Goal: Transaction & Acquisition: Purchase product/service

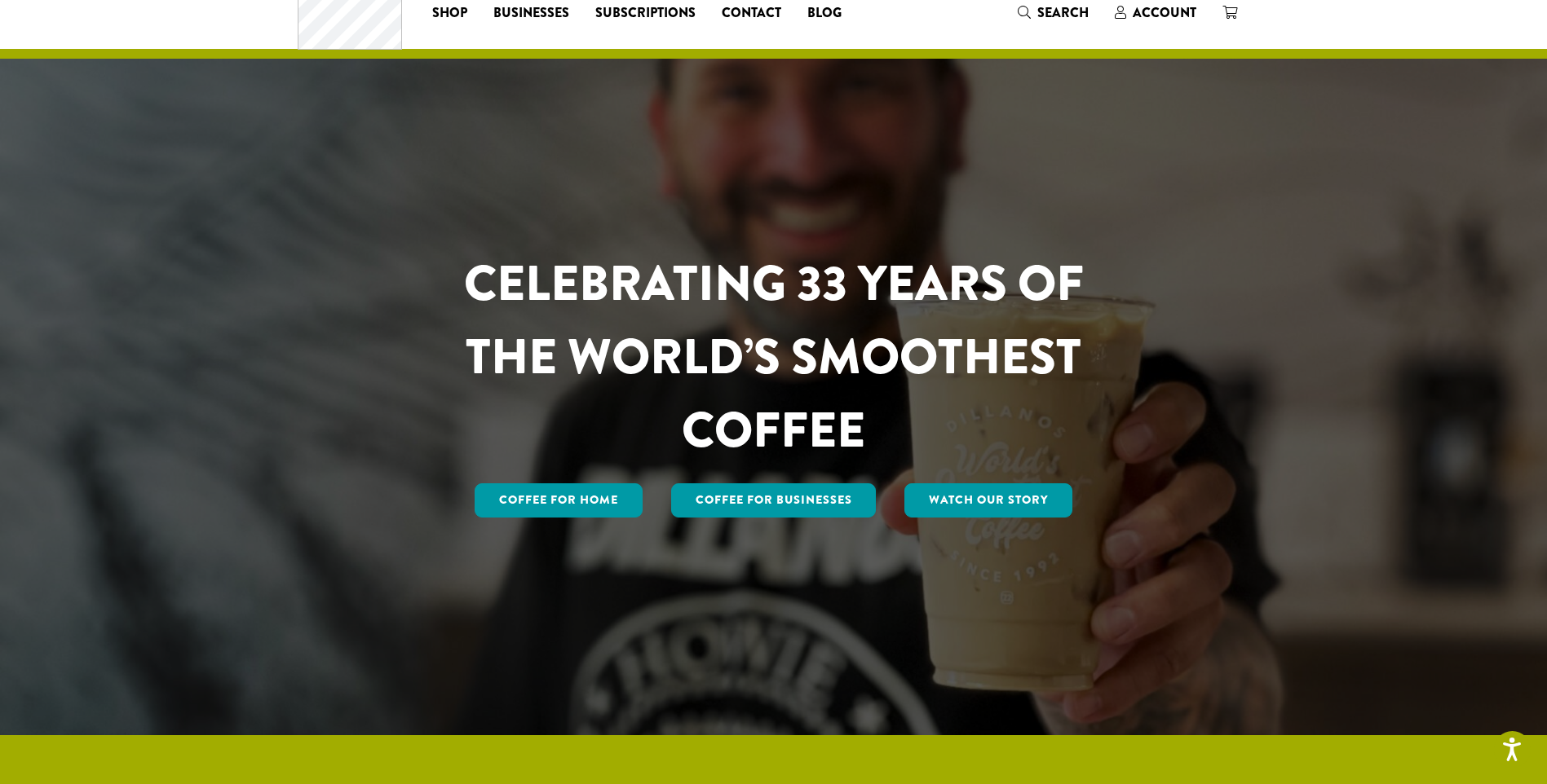
scroll to position [82, 0]
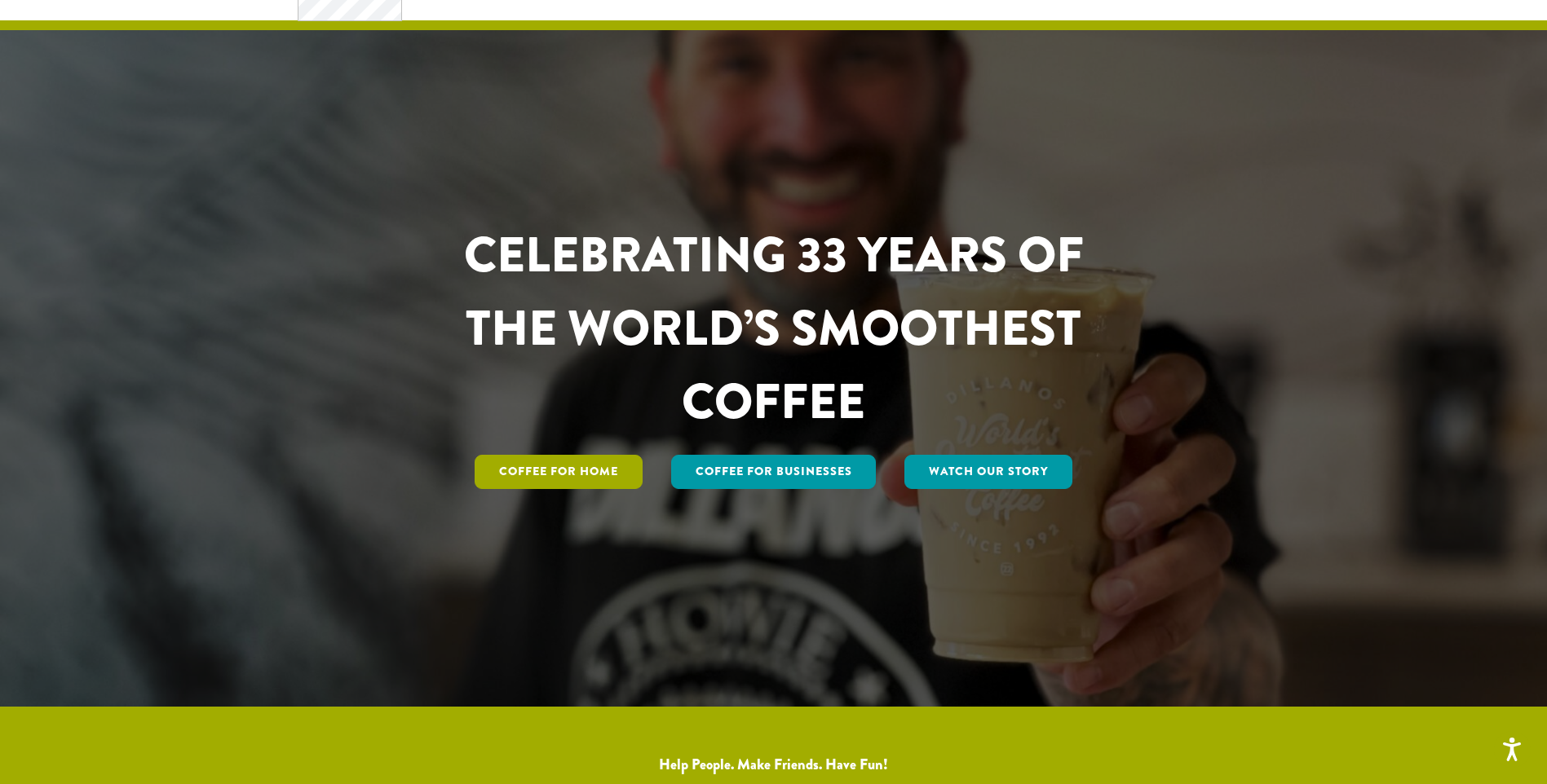
click at [582, 482] on link "Coffee for Home" at bounding box center [558, 472] width 168 height 34
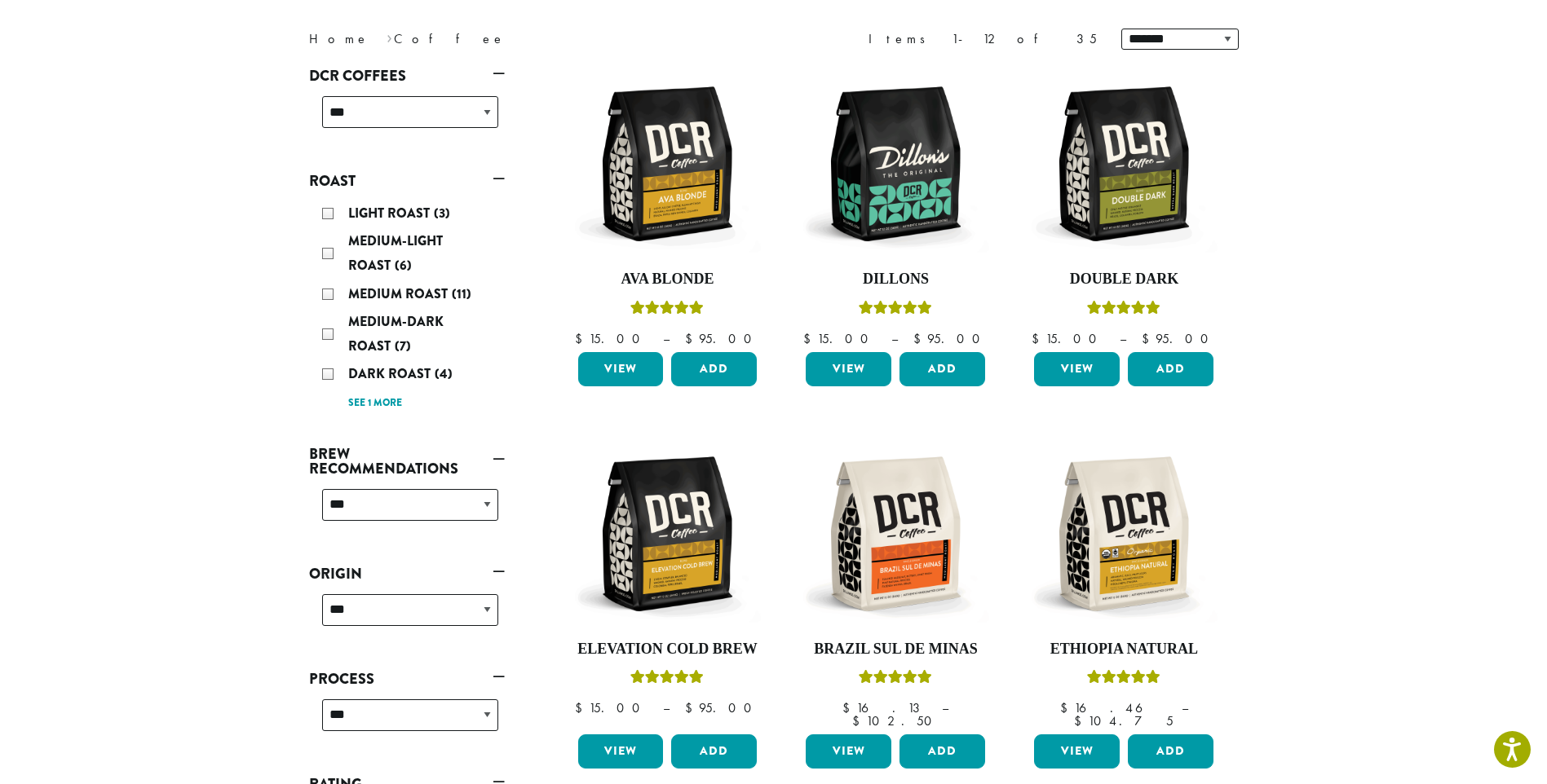
scroll to position [245, 0]
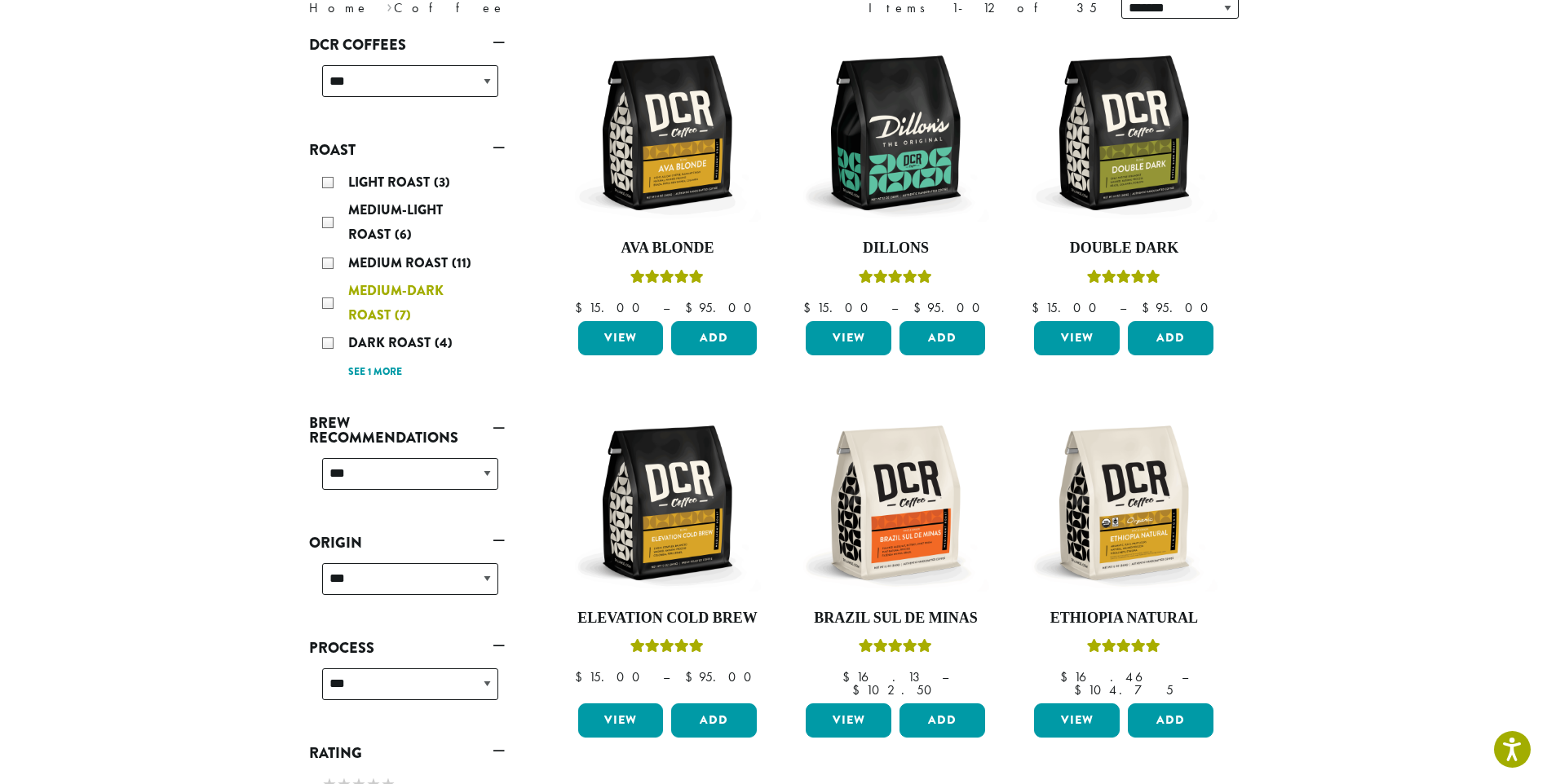
click at [354, 294] on span "Medium-Dark Roast" at bounding box center [395, 303] width 95 height 44
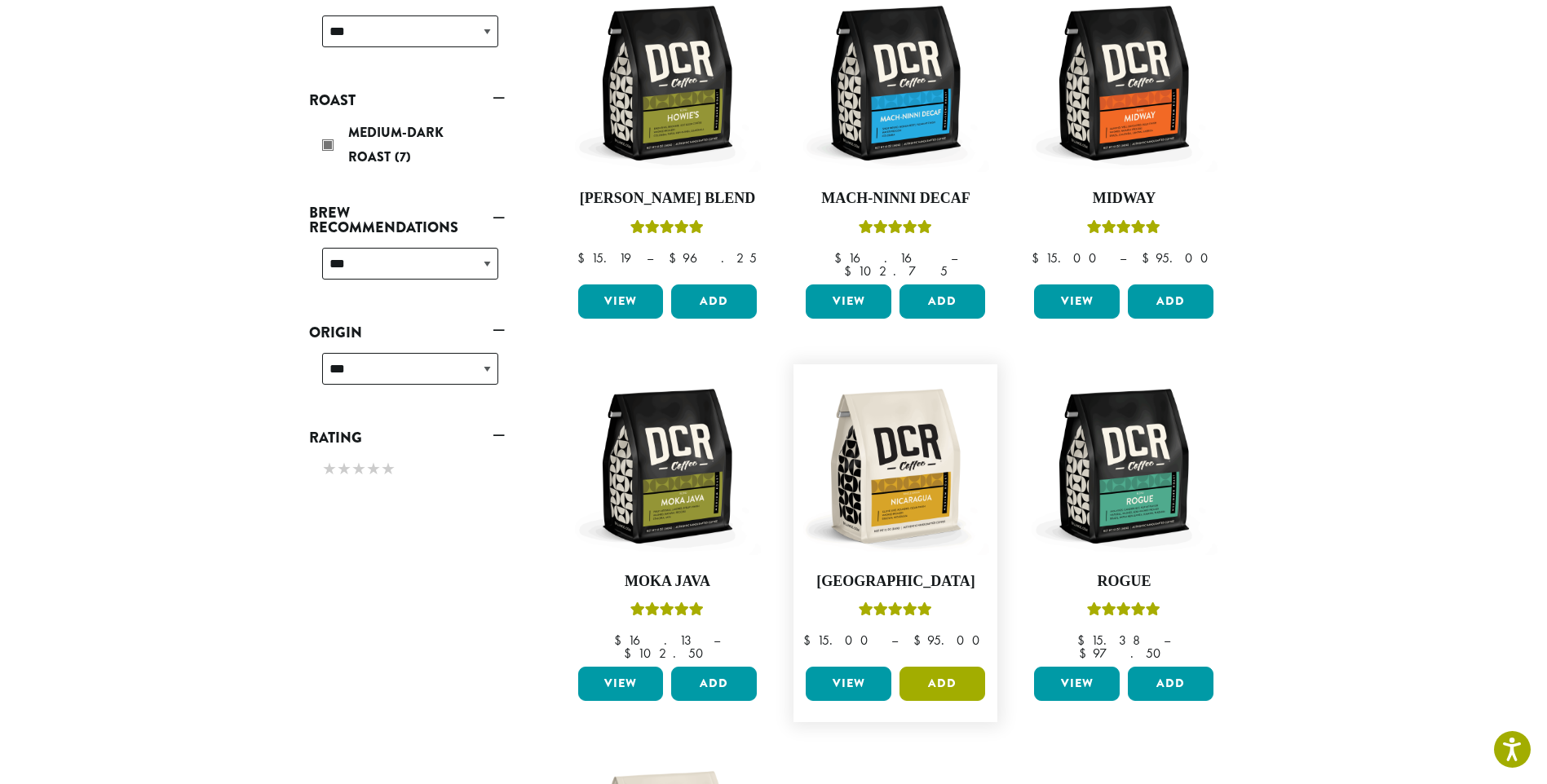
scroll to position [263, 0]
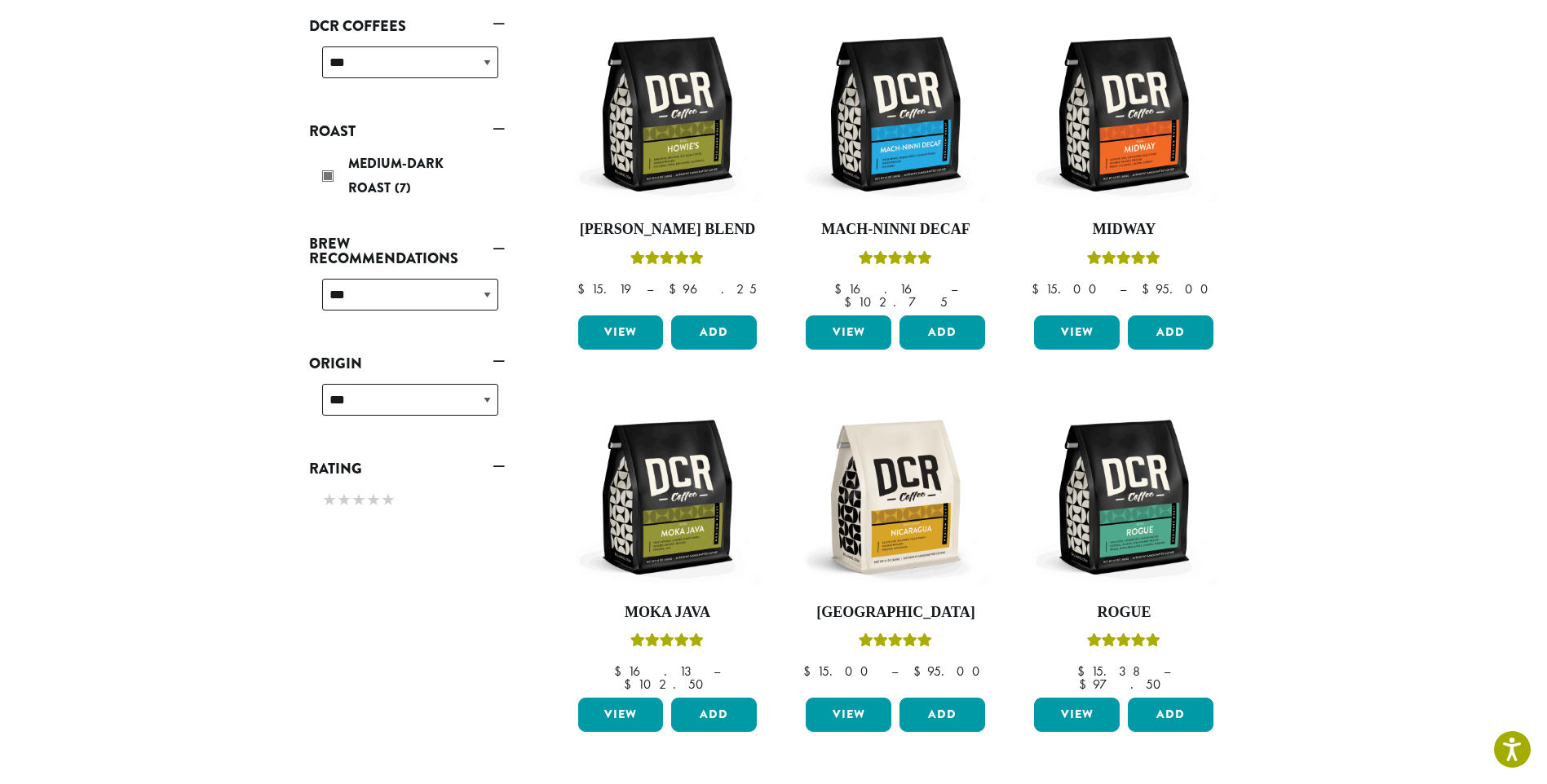
click at [94, 540] on section "**********" at bounding box center [774, 498] width 1547 height 1464
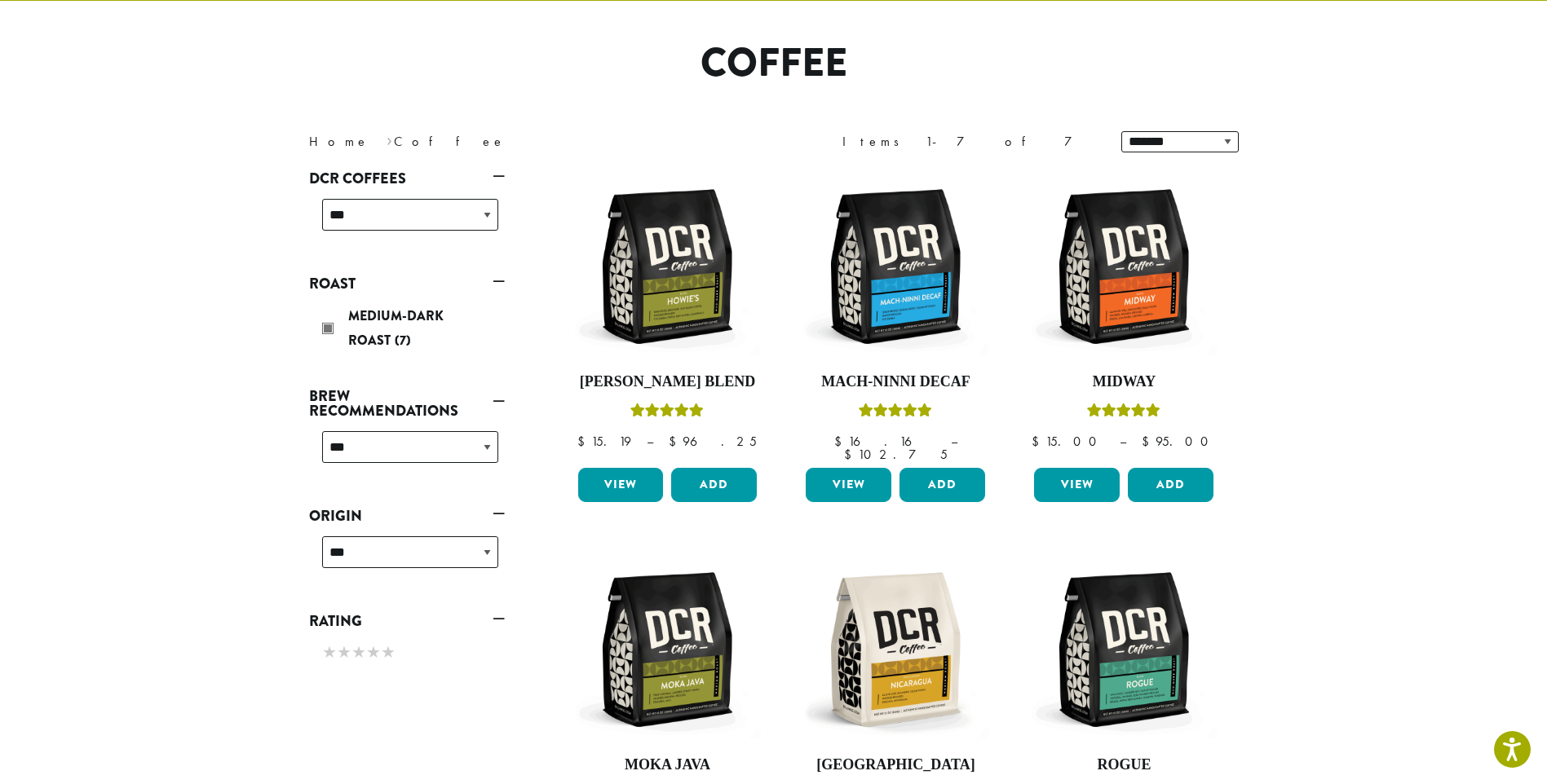
scroll to position [0, 0]
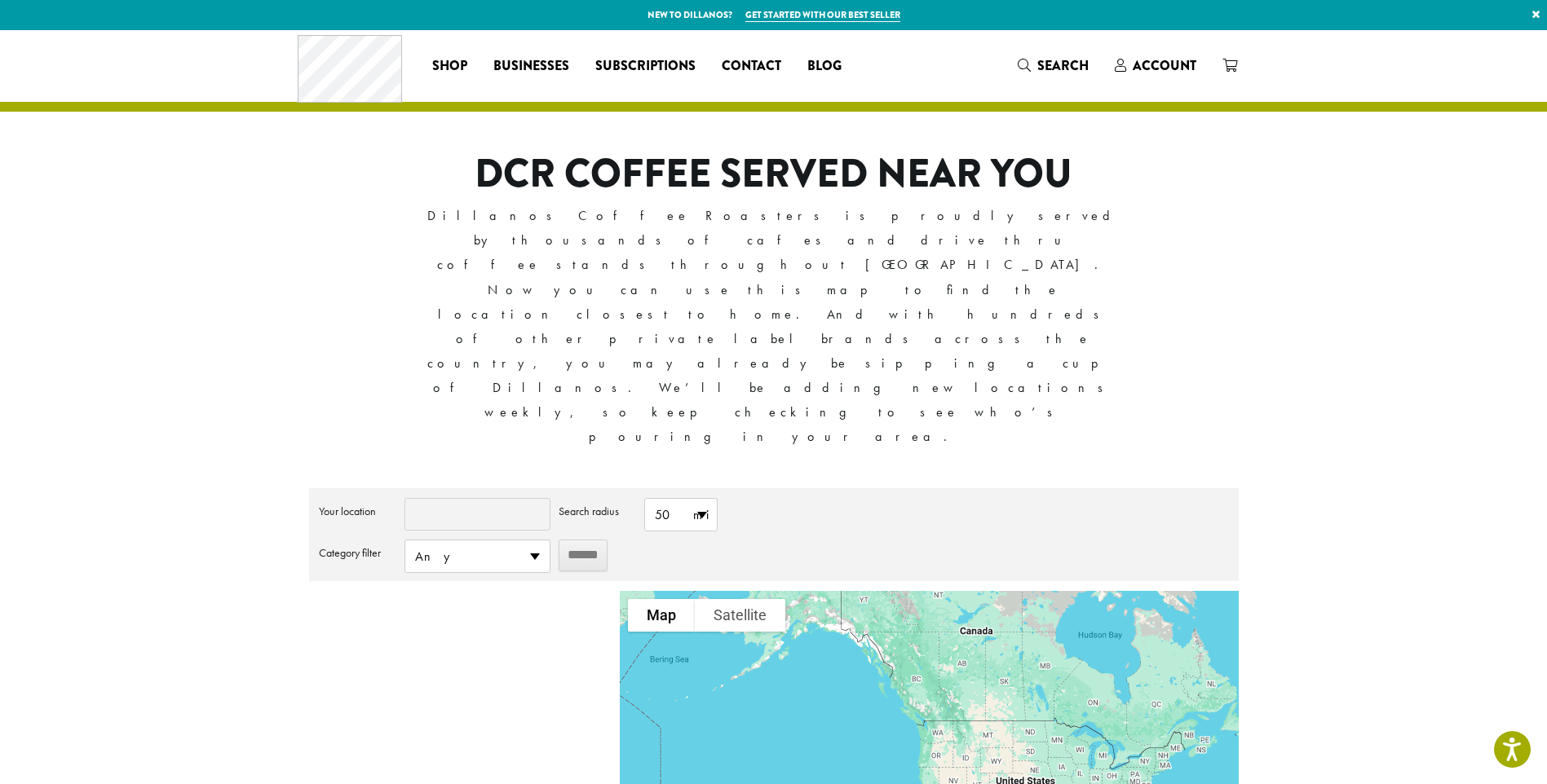
click at [888, 591] on div at bounding box center [928, 733] width 618 height 286
click at [936, 591] on div at bounding box center [928, 733] width 618 height 286
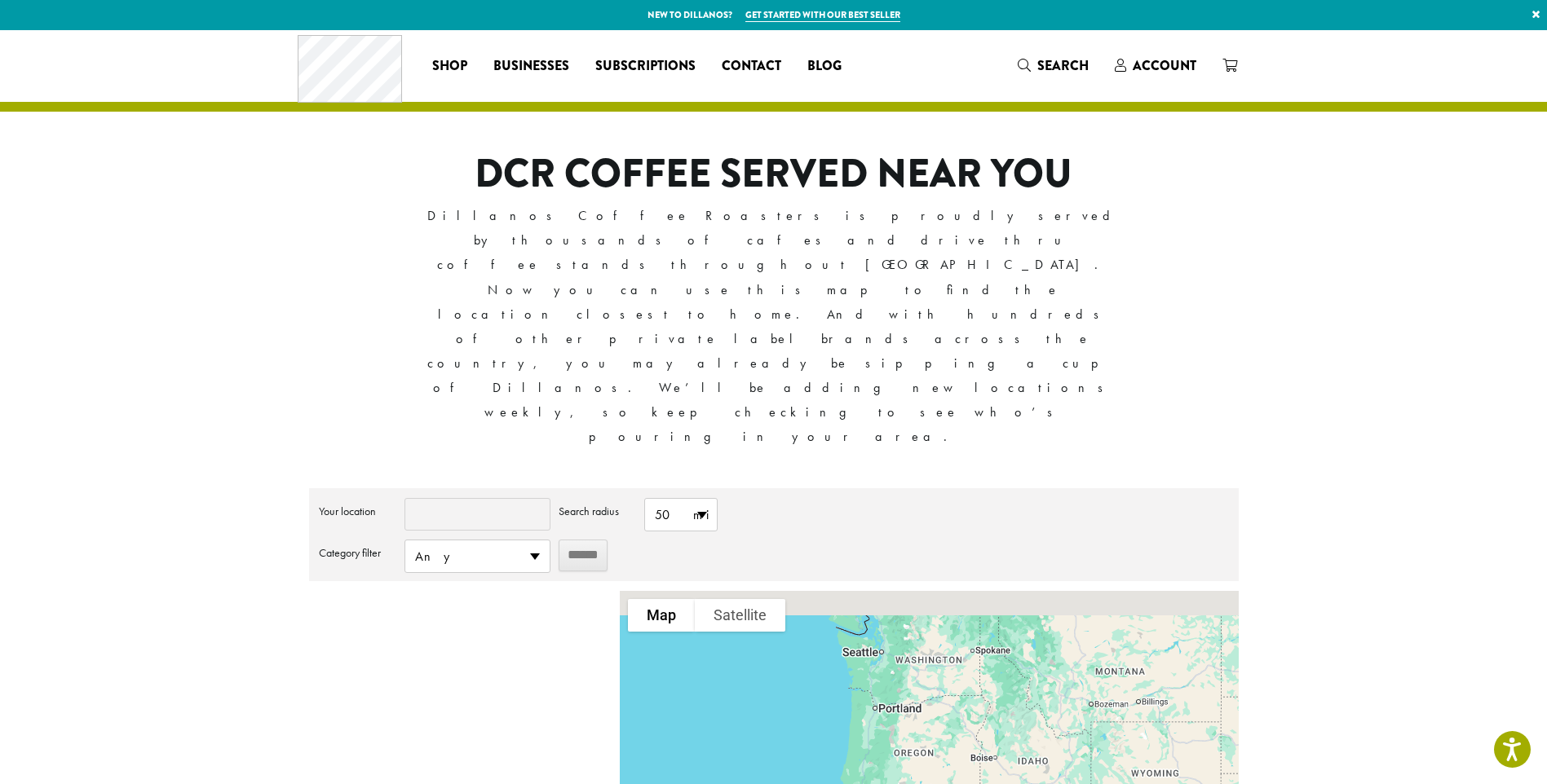
drag, startPoint x: 925, startPoint y: 539, endPoint x: 937, endPoint y: 626, distance: 87.8
click at [937, 626] on div at bounding box center [928, 733] width 618 height 286
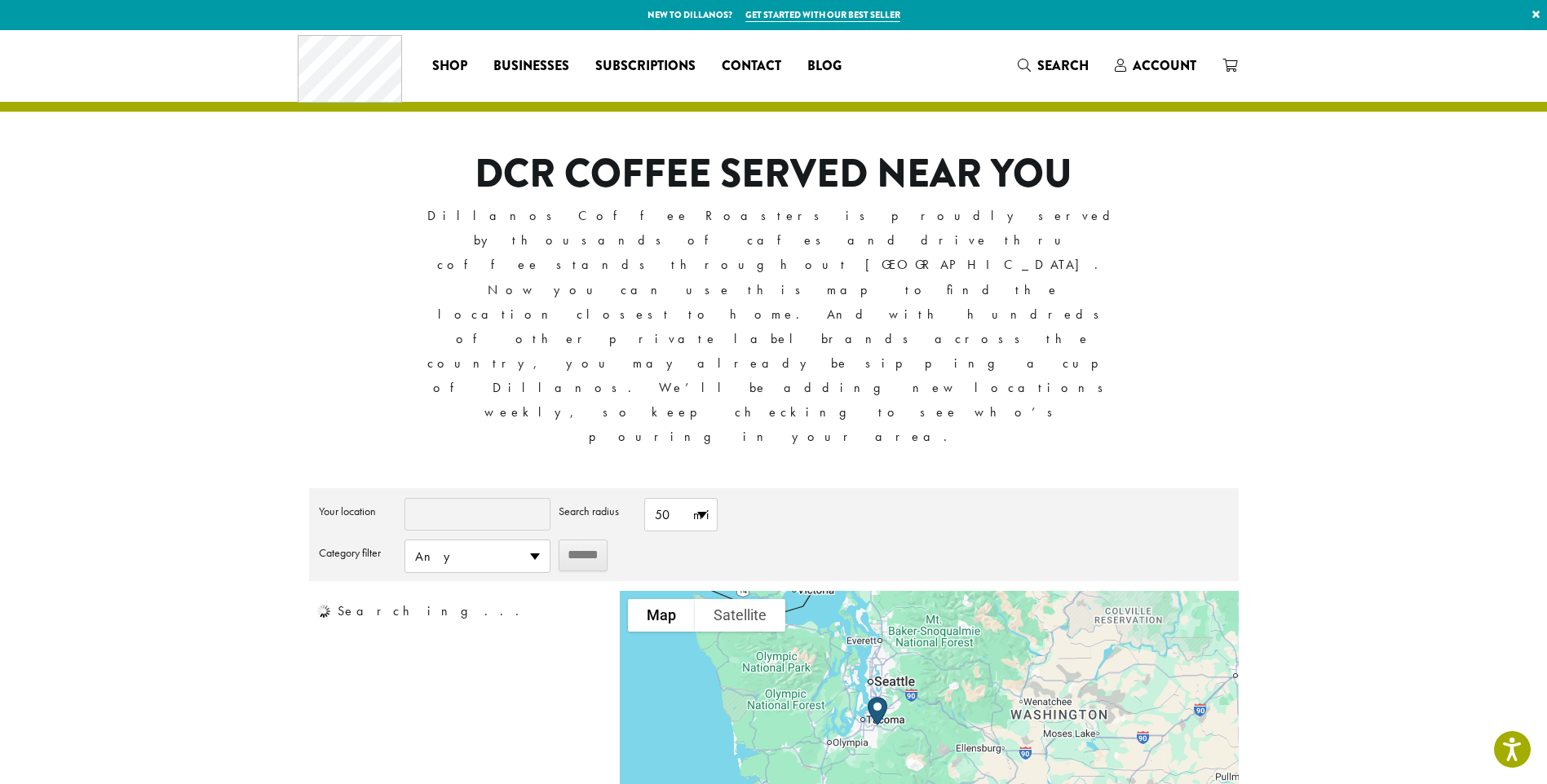
drag, startPoint x: 817, startPoint y: 497, endPoint x: 962, endPoint y: 616, distance: 187.6
click at [968, 619] on div at bounding box center [928, 733] width 618 height 286
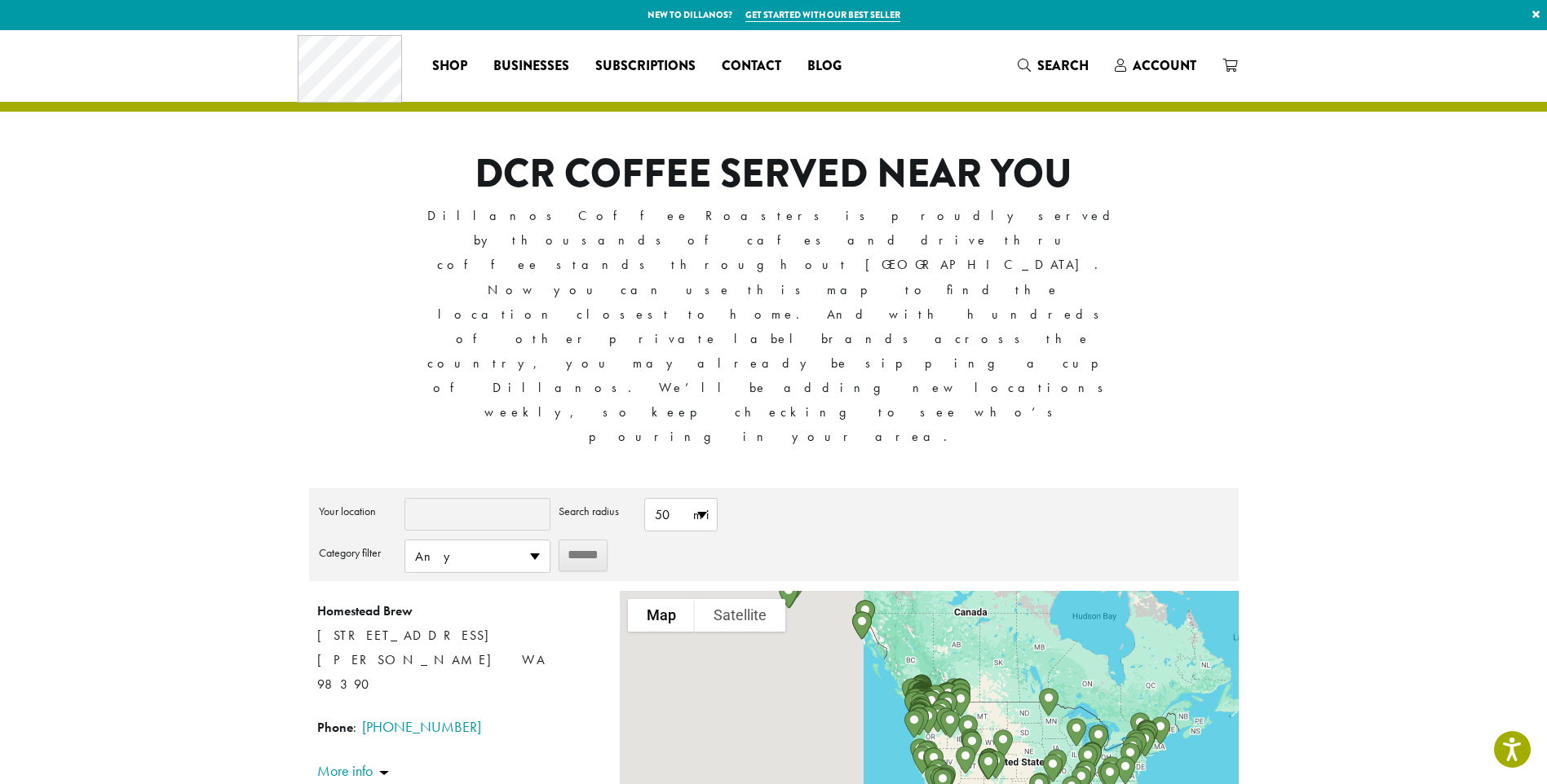
drag, startPoint x: 644, startPoint y: 550, endPoint x: 934, endPoint y: 570, distance: 290.7
click at [934, 741] on img "The Kitchen at MoonBow" at bounding box center [934, 762] width 33 height 42
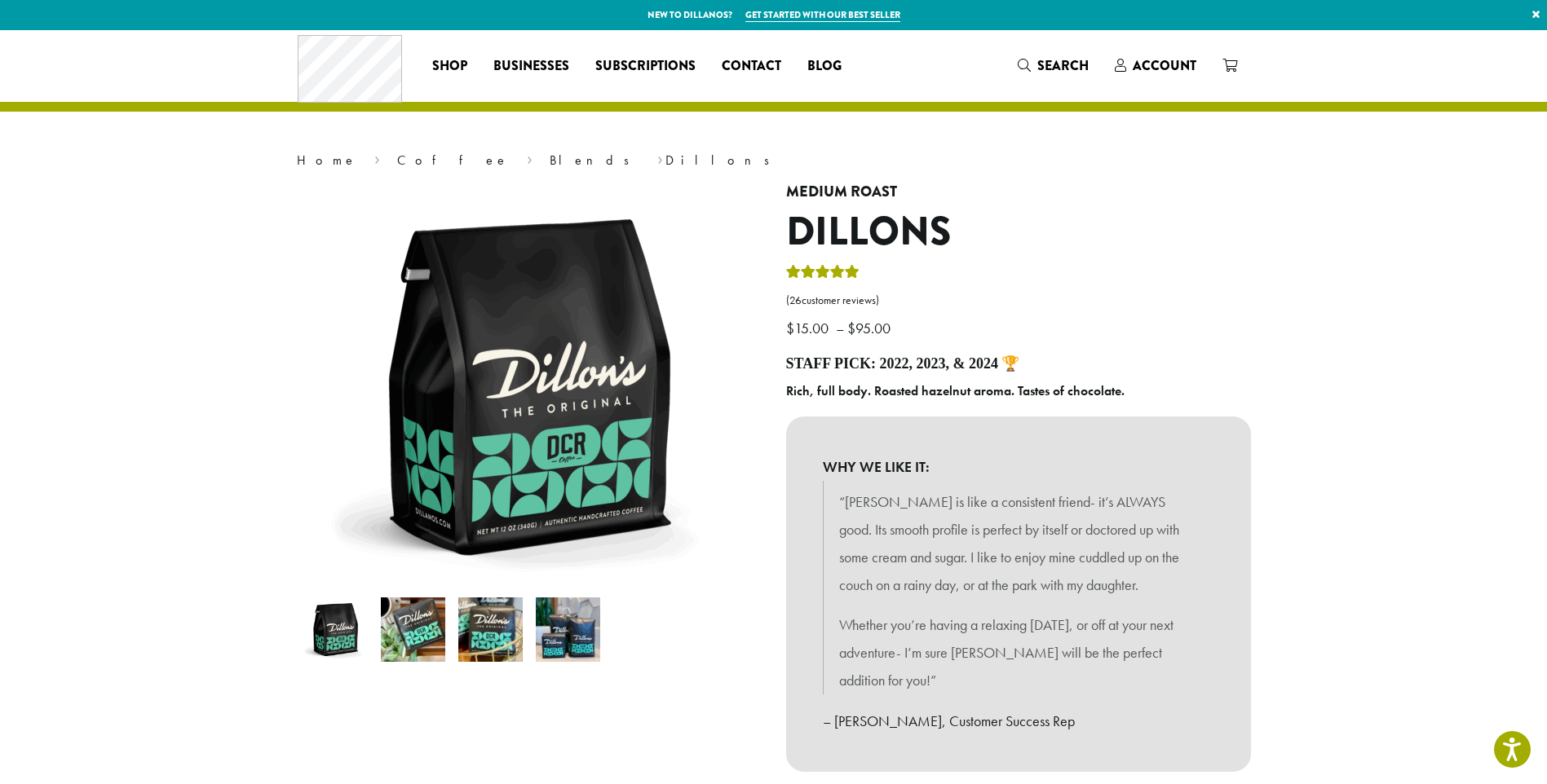
click at [400, 608] on img at bounding box center [413, 630] width 64 height 64
